Goal: Task Accomplishment & Management: Use online tool/utility

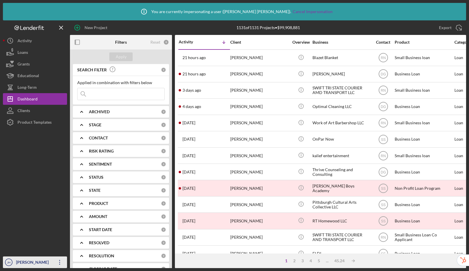
click at [33, 263] on div "[PERSON_NAME]" at bounding box center [34, 263] width 38 height 13
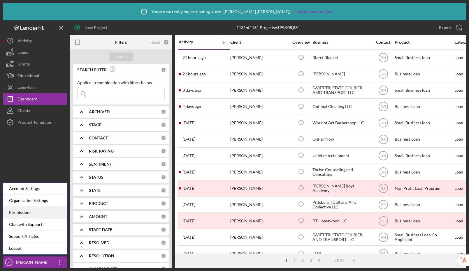
click at [36, 213] on div "Permissions" at bounding box center [35, 213] width 64 height 12
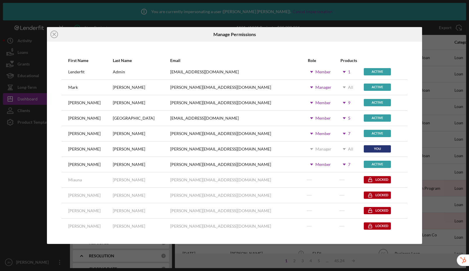
scroll to position [85, 0]
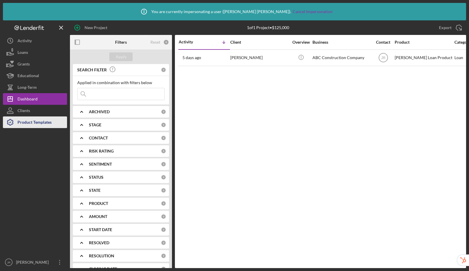
click at [47, 125] on div "Product Templates" at bounding box center [34, 123] width 34 height 13
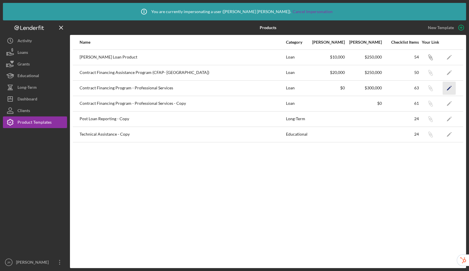
click at [449, 88] on polygon "button" at bounding box center [449, 89] width 4 height 4
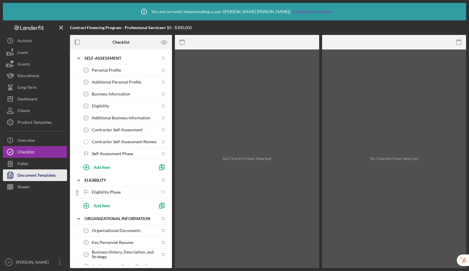
click at [27, 180] on div "Document Templates" at bounding box center [36, 176] width 38 height 13
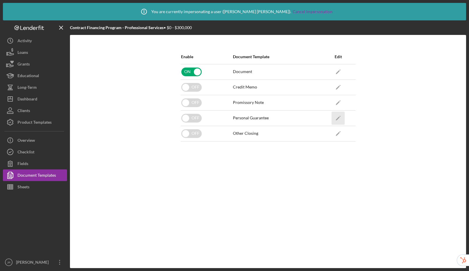
click at [341, 117] on icon "Icon/Edit" at bounding box center [338, 118] width 13 height 13
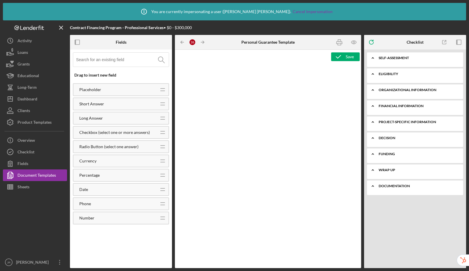
type textarea "<p style="text-align: right;"><span style="font-size: 10pt; font-family: Arial,…"
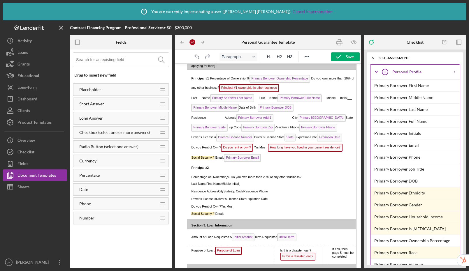
scroll to position [364, 0]
